Goal: Task Accomplishment & Management: Use online tool/utility

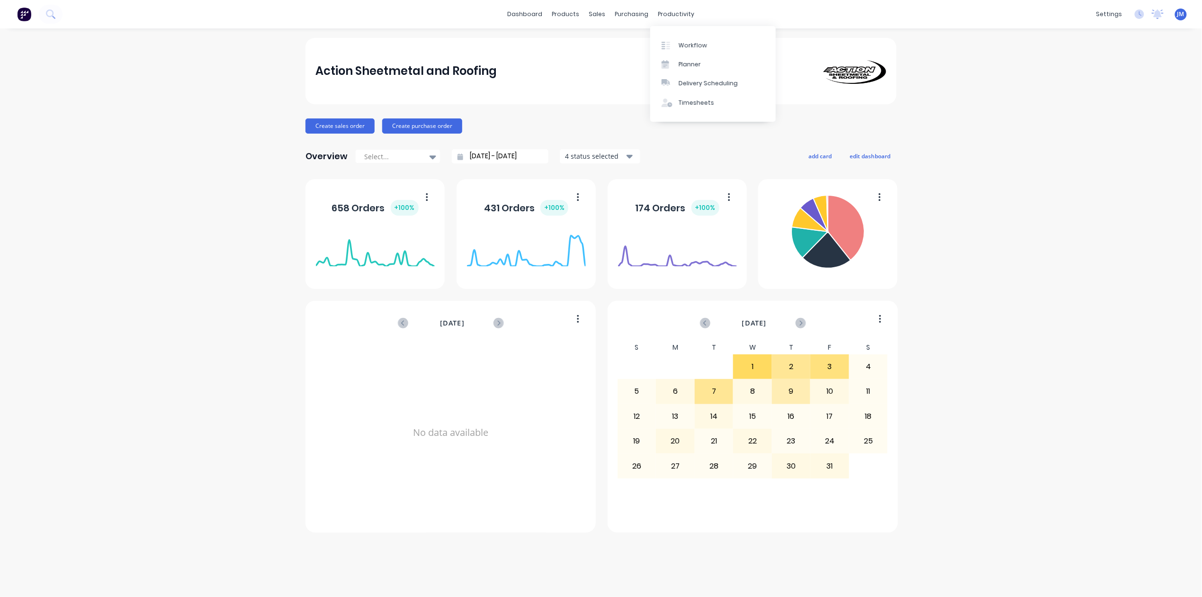
click at [666, 23] on div "Workflow Planner Delivery Scheduling Timesheets" at bounding box center [713, 73] width 126 height 101
click at [675, 43] on div at bounding box center [669, 45] width 14 height 9
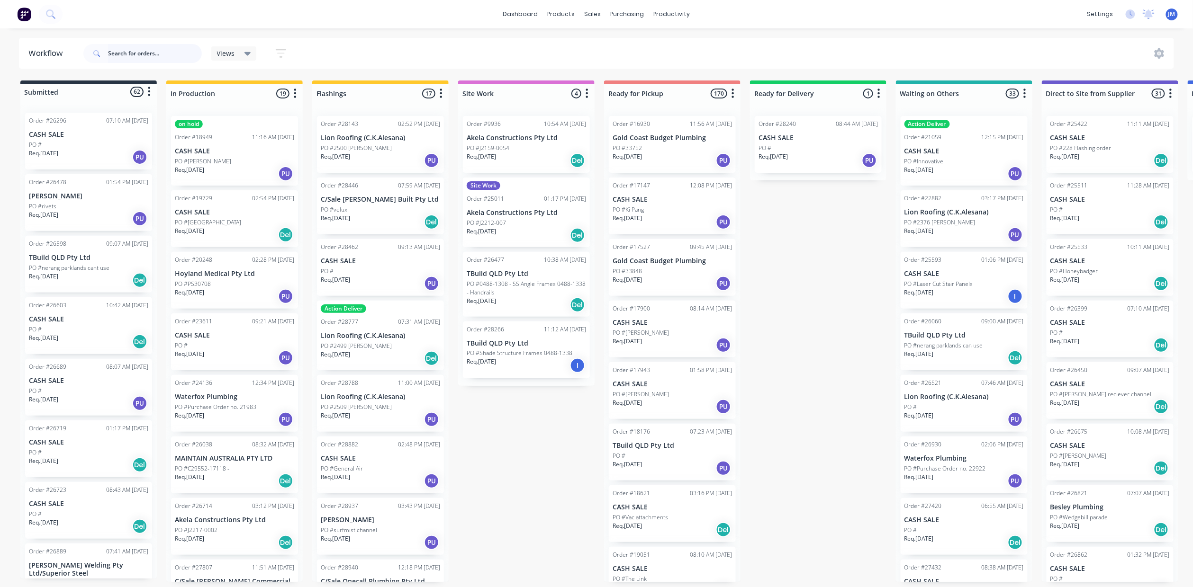
click at [114, 52] on input "text" at bounding box center [155, 53] width 94 height 19
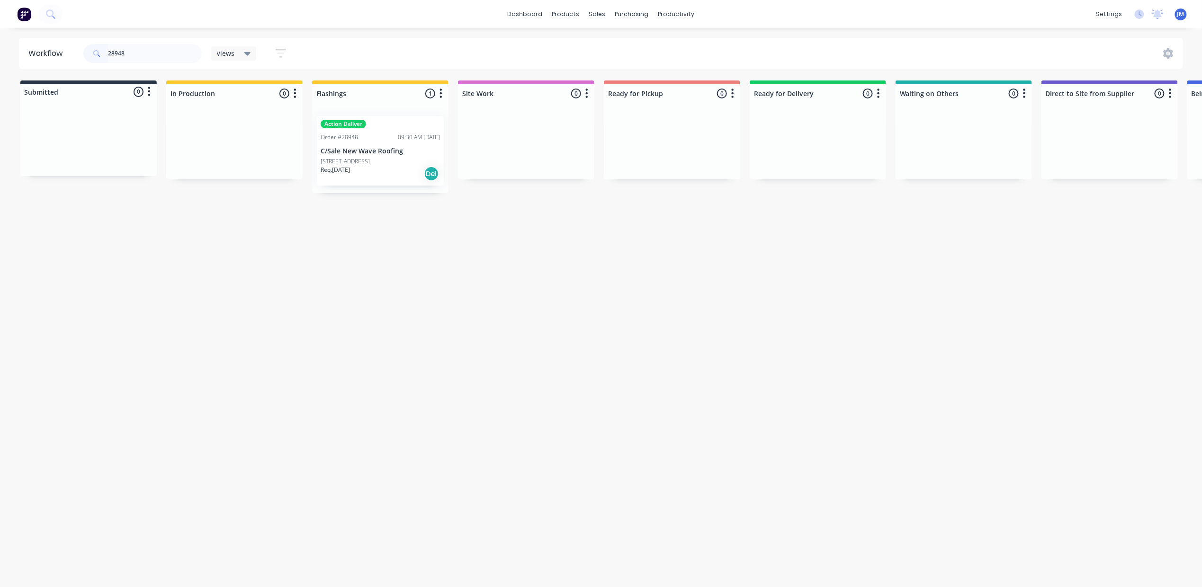
click at [340, 171] on p "Req. [DATE]" at bounding box center [335, 170] width 29 height 9
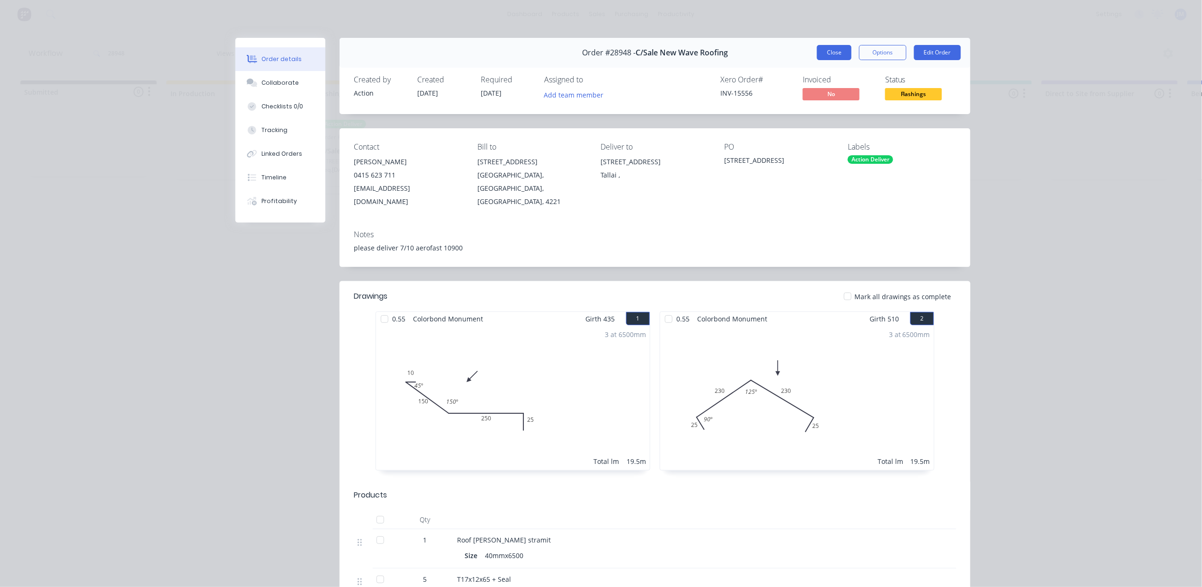
click at [832, 54] on button "Close" at bounding box center [834, 52] width 35 height 15
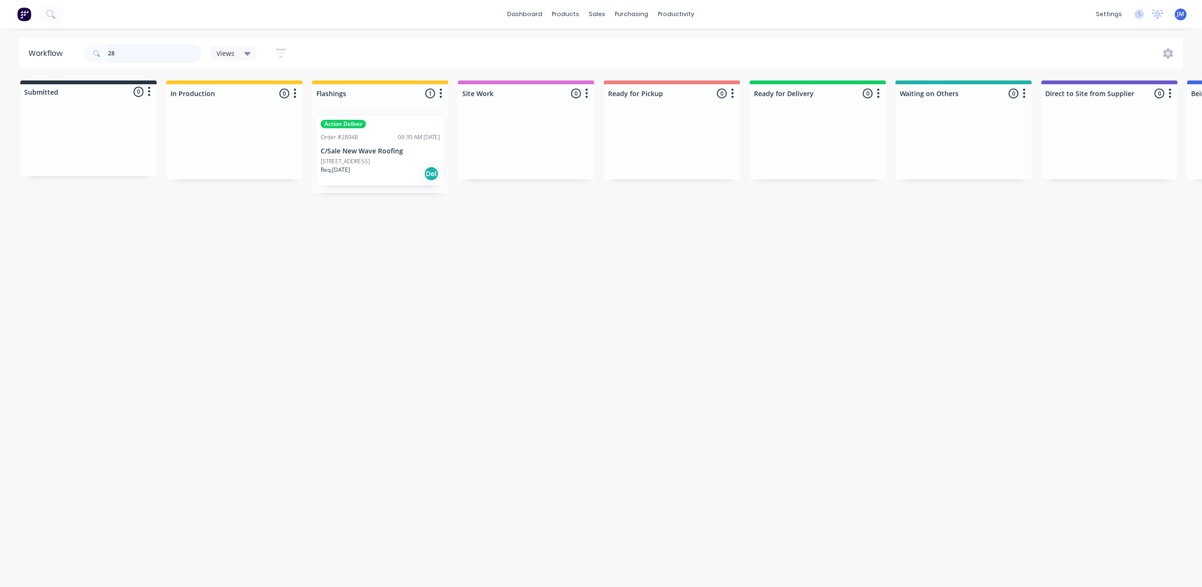
type input "2"
type input "28446"
click at [402, 171] on div "Order #28446 07:59 AM [DATE] C/Sale [PERSON_NAME] Built Pty Ltd PO #velux Req. …" at bounding box center [380, 144] width 127 height 57
